Goal: Navigation & Orientation: Understand site structure

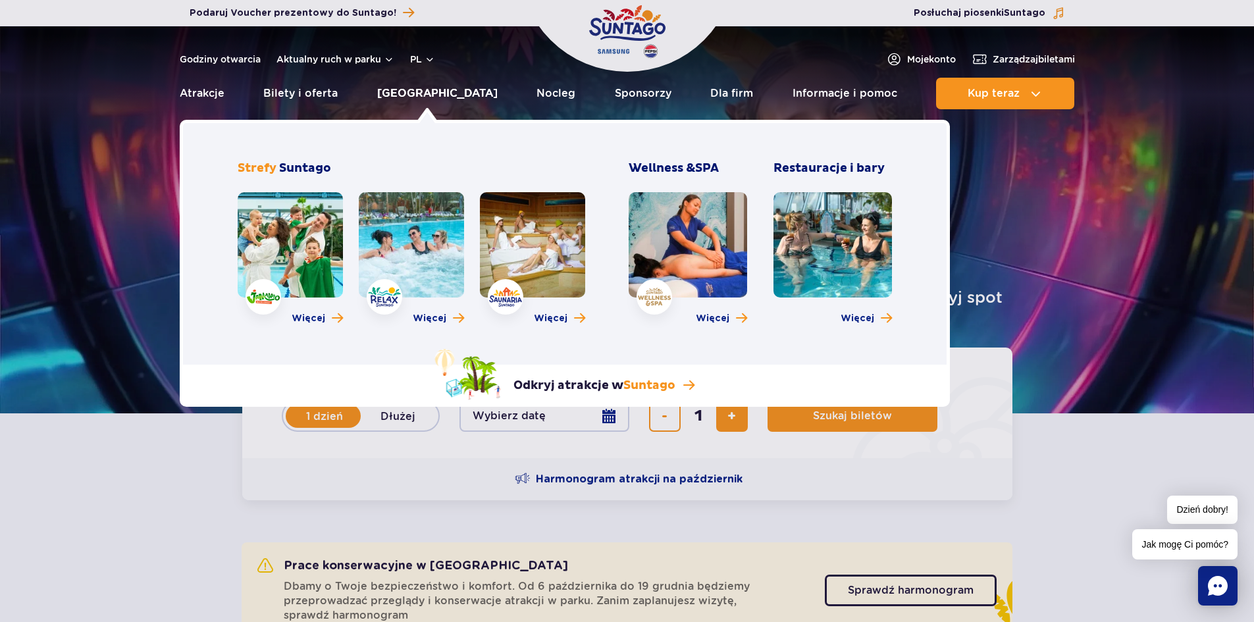
click at [427, 97] on link "[GEOGRAPHIC_DATA]" at bounding box center [437, 94] width 120 height 32
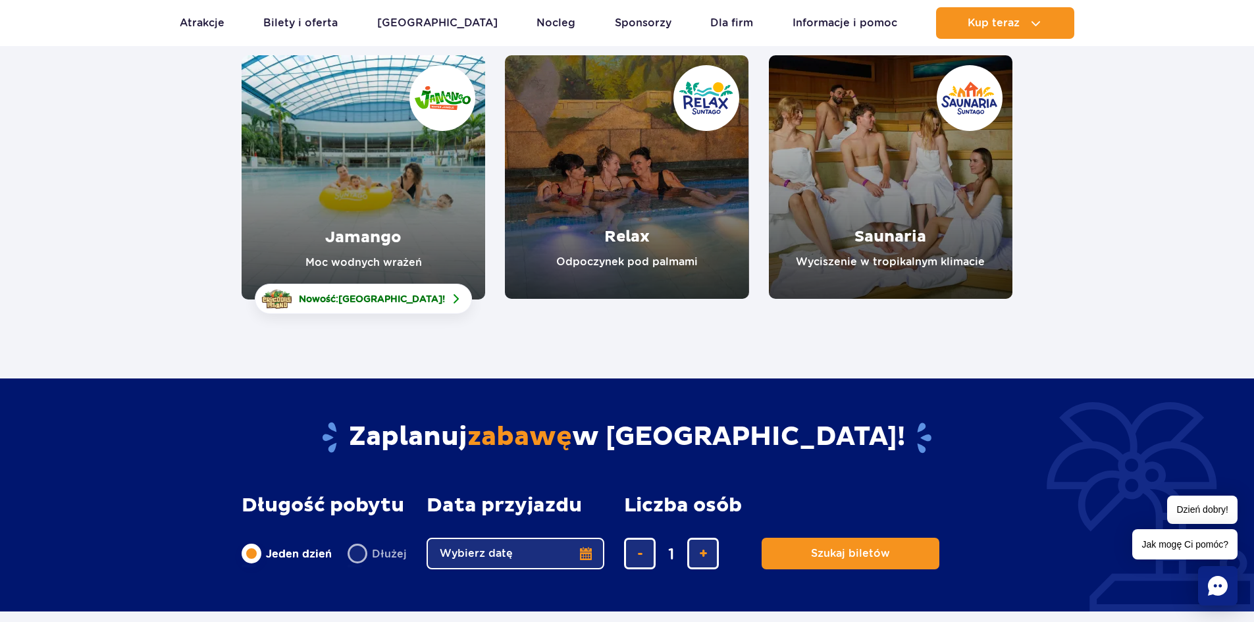
click at [899, 185] on link "Saunaria" at bounding box center [891, 177] width 244 height 244
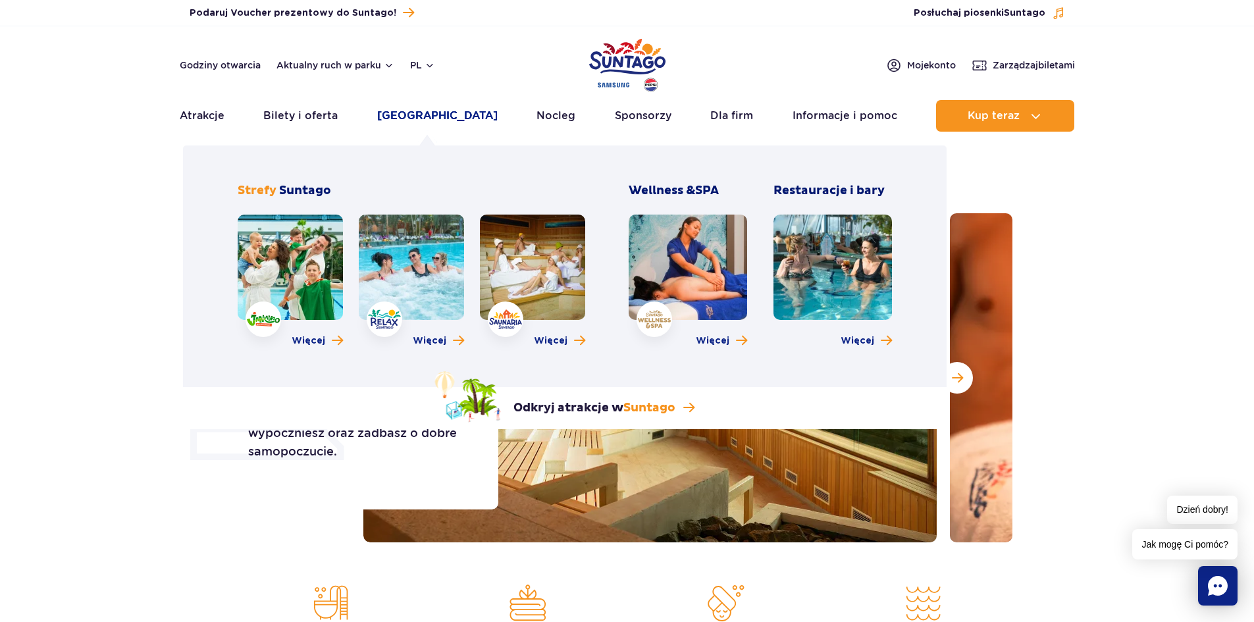
click at [403, 116] on link "[GEOGRAPHIC_DATA]" at bounding box center [437, 116] width 120 height 32
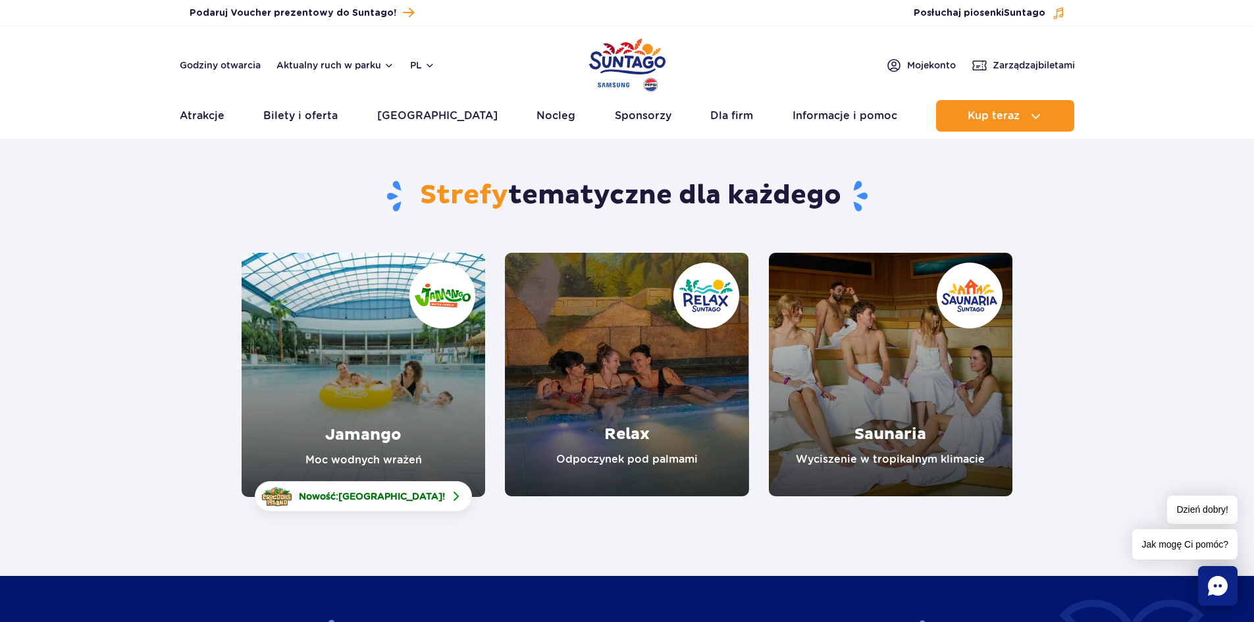
click at [895, 571] on div "Strefy tematyczne dla każdego Jamango Moc wodnych wrażeń Nowość: Crocodile Isla…" at bounding box center [627, 477] width 1254 height 661
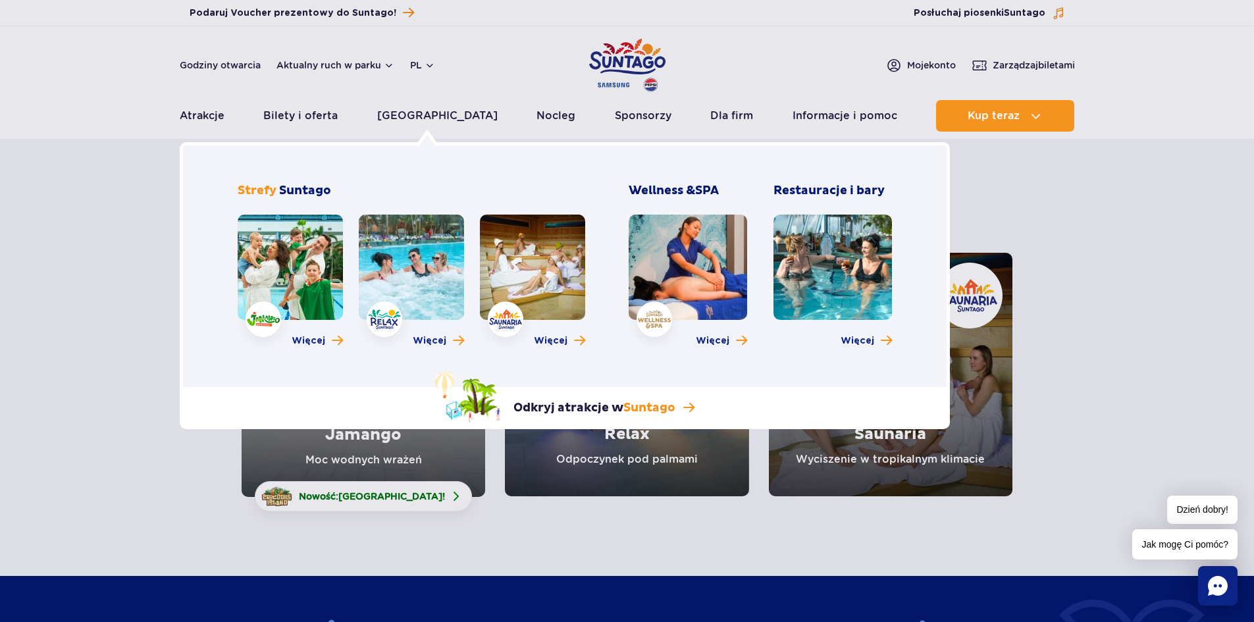
click at [404, 242] on link at bounding box center [411, 267] width 105 height 105
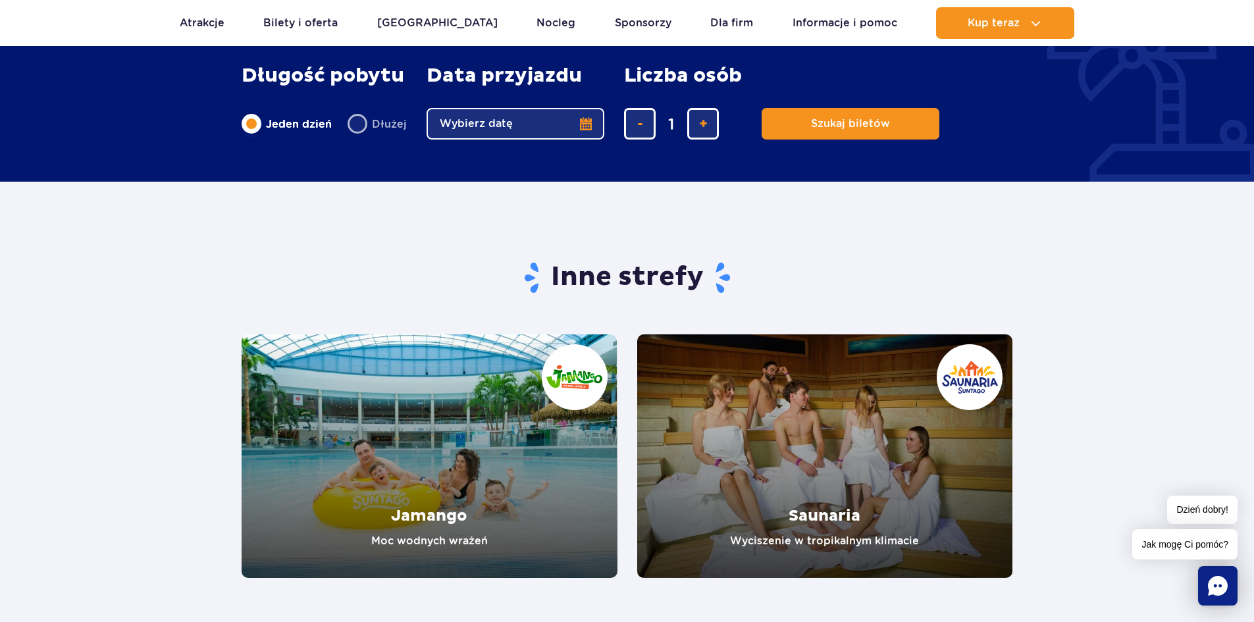
scroll to position [1975, 0]
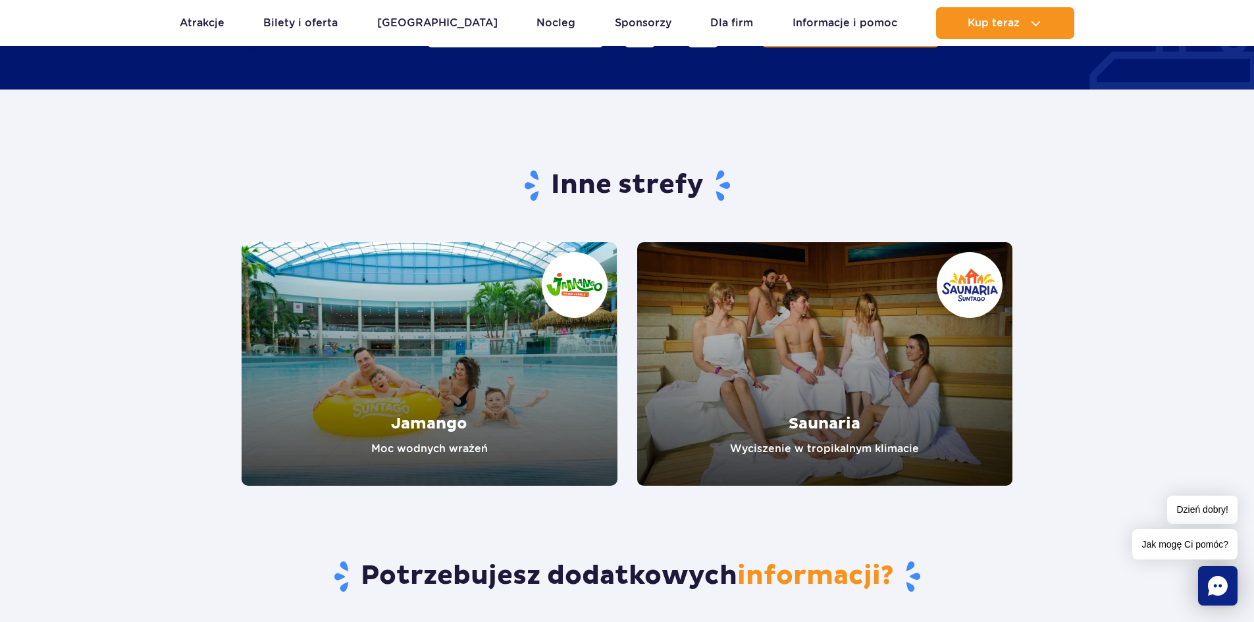
click at [448, 334] on link "Jamango" at bounding box center [430, 364] width 376 height 244
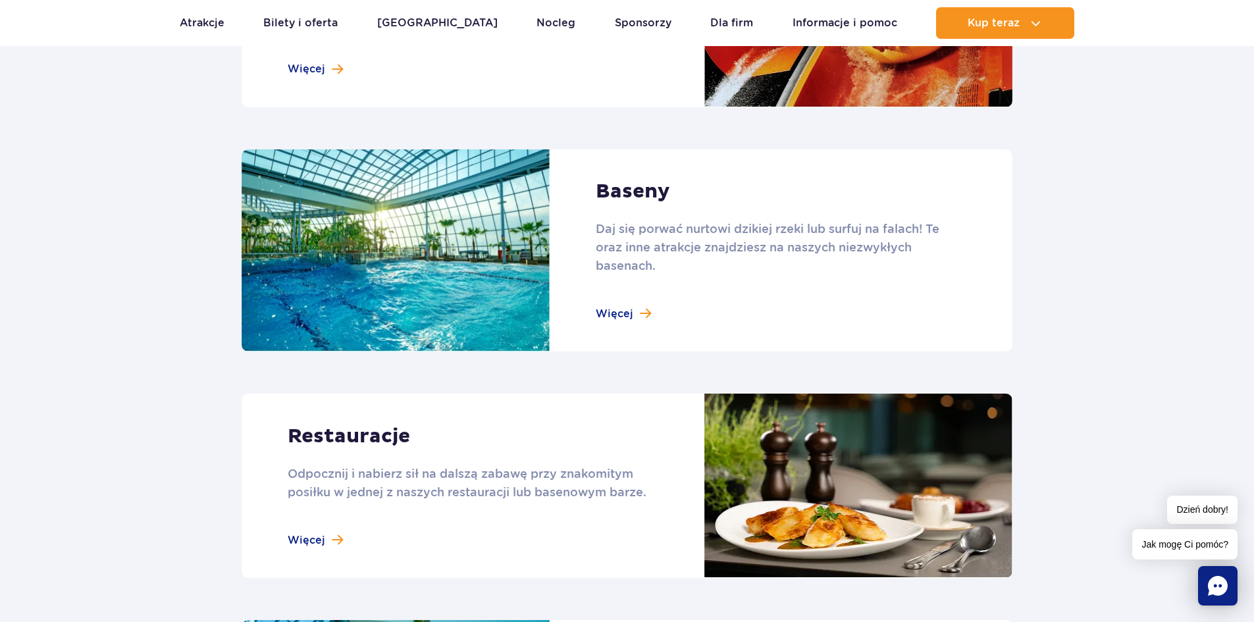
scroll to position [1251, 0]
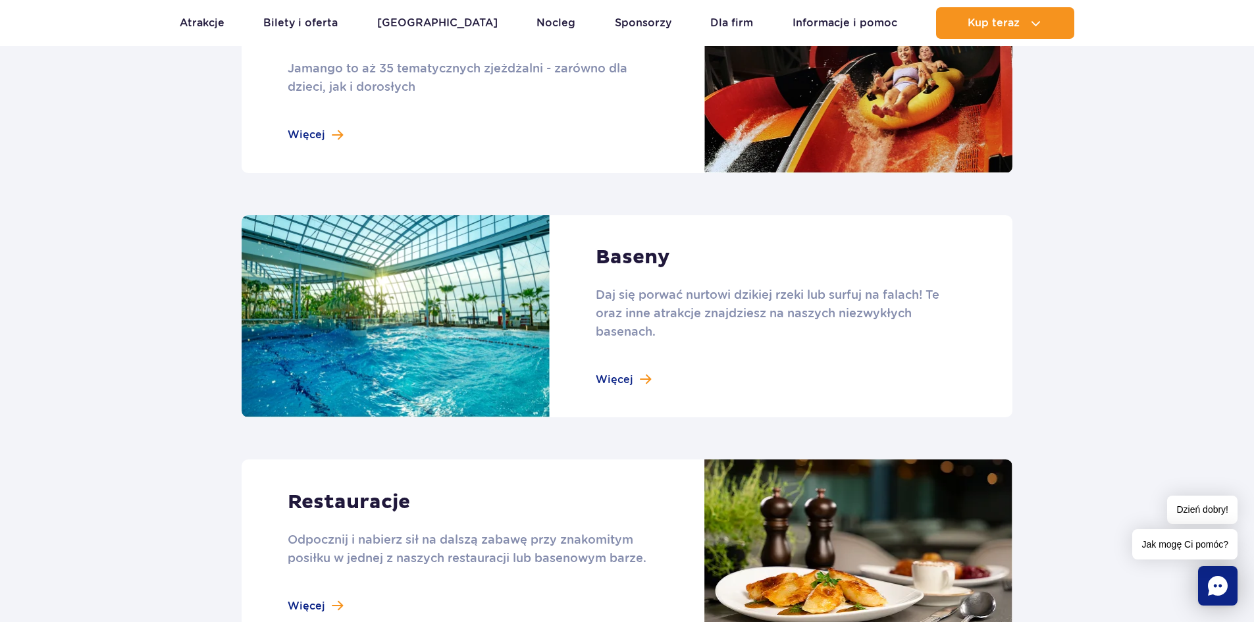
click at [634, 267] on link at bounding box center [627, 316] width 771 height 203
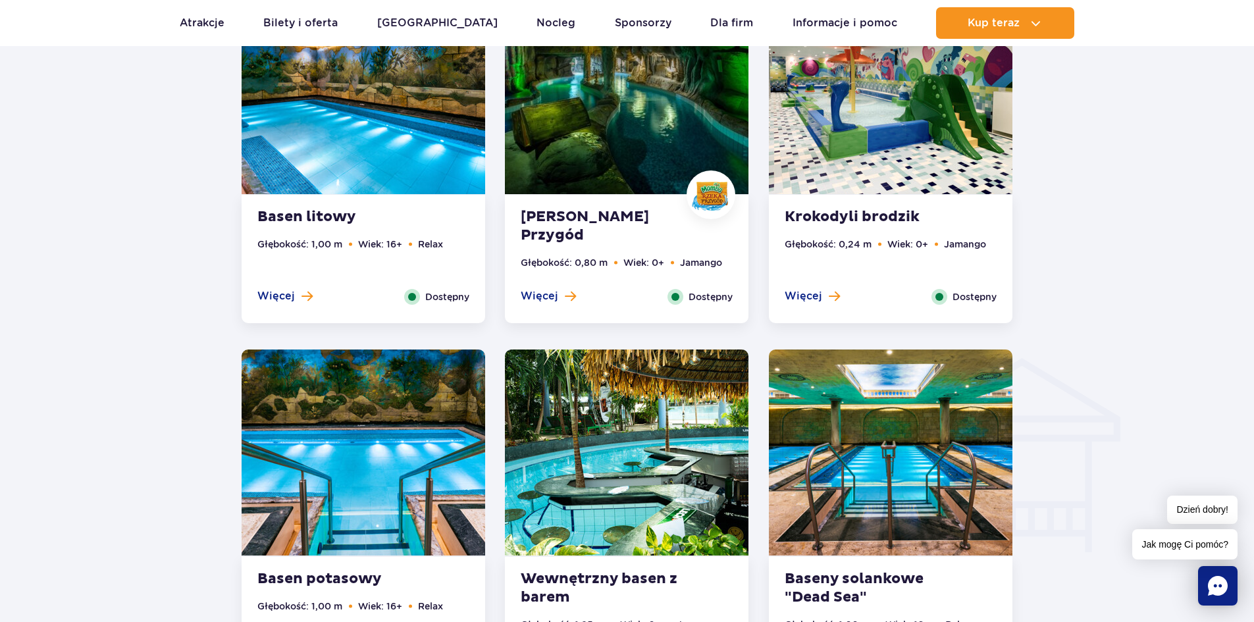
scroll to position [1185, 0]
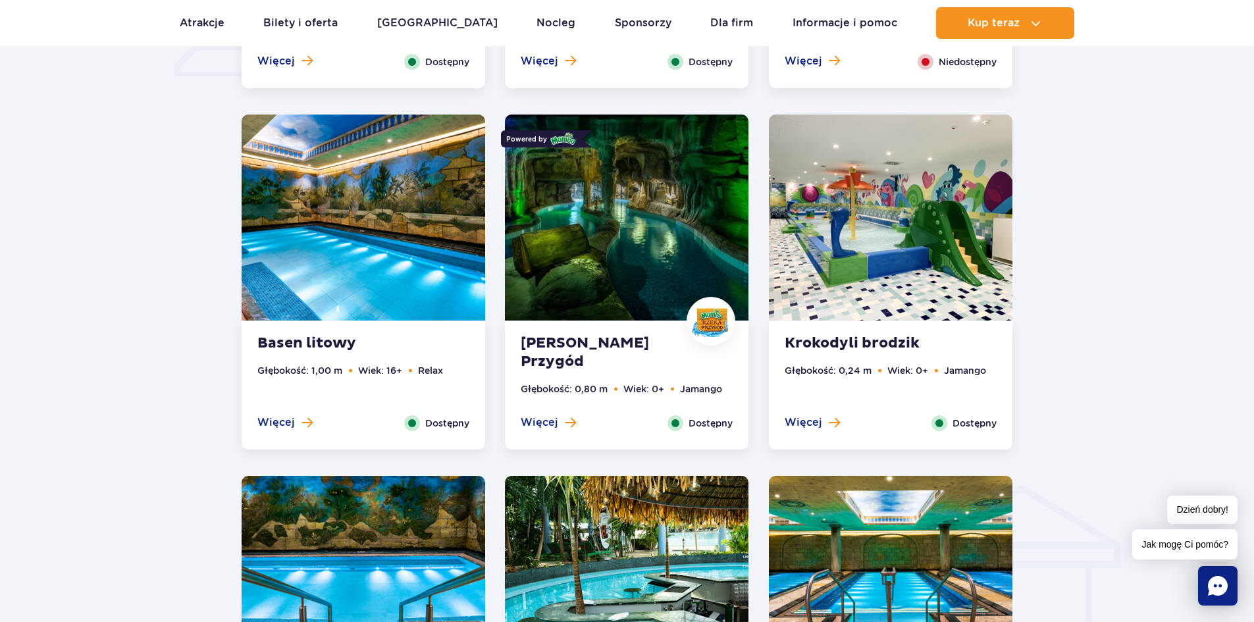
click at [592, 275] on img at bounding box center [627, 218] width 244 height 206
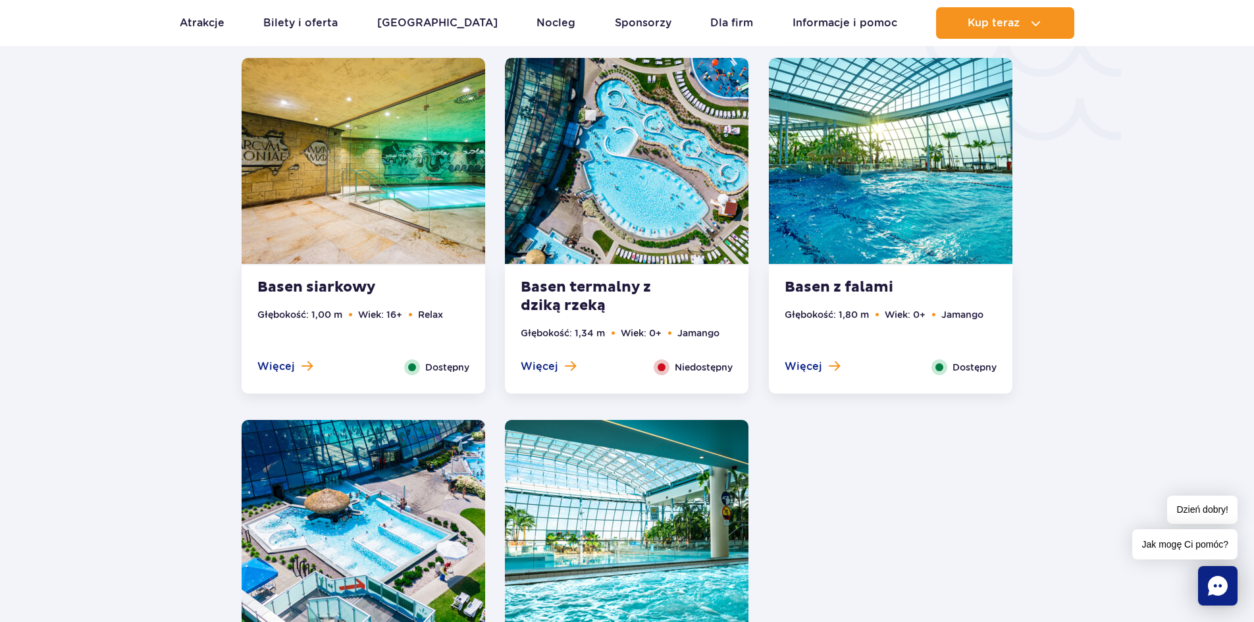
scroll to position [2567, 0]
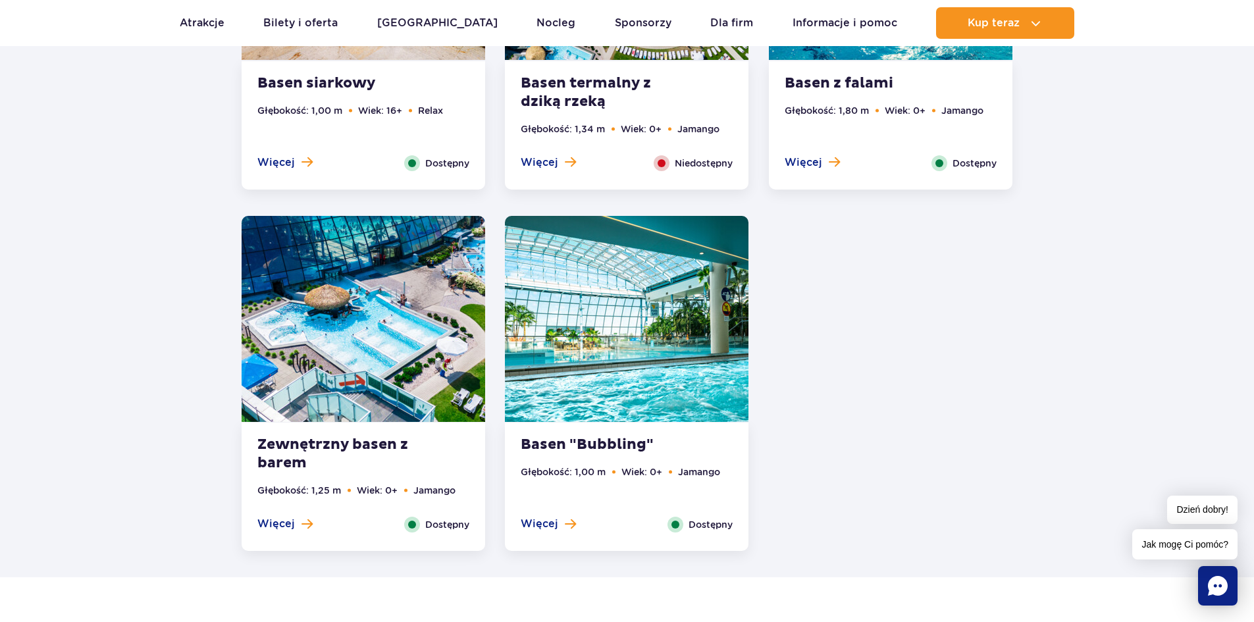
click at [583, 298] on img at bounding box center [627, 319] width 244 height 206
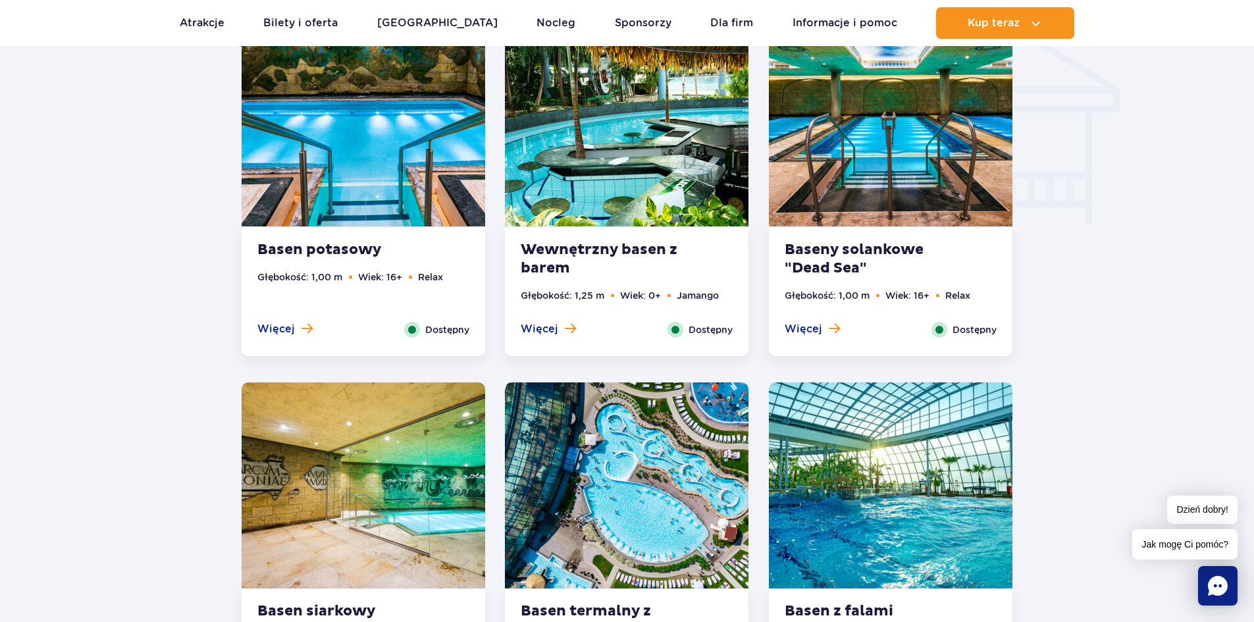
scroll to position [1551, 0]
